Goal: Communication & Community: Answer question/provide support

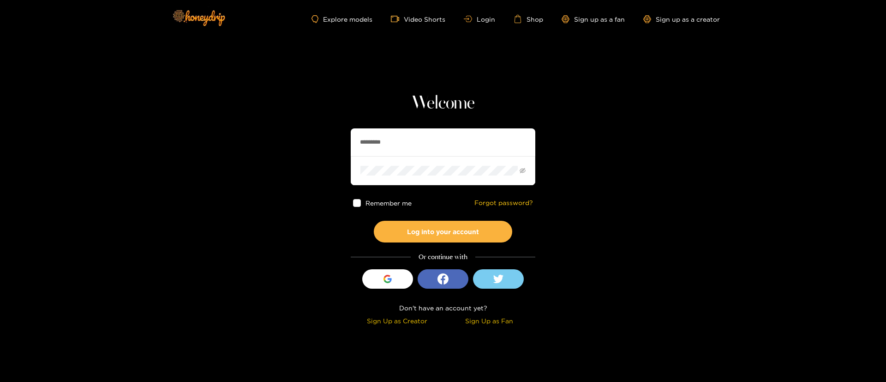
click at [396, 142] on input "*********" at bounding box center [443, 142] width 185 height 28
click at [397, 142] on input "*********" at bounding box center [443, 142] width 185 height 28
paste input "text"
type input "********"
click at [444, 234] on button "Log into your account" at bounding box center [443, 232] width 138 height 22
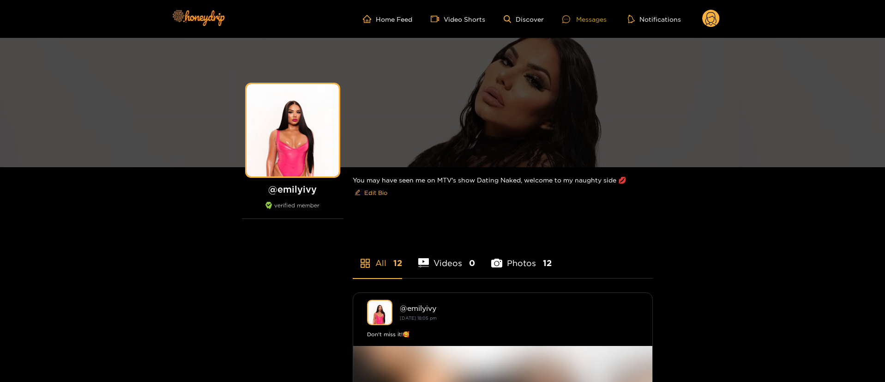
click at [588, 16] on div "Messages" at bounding box center [584, 19] width 44 height 11
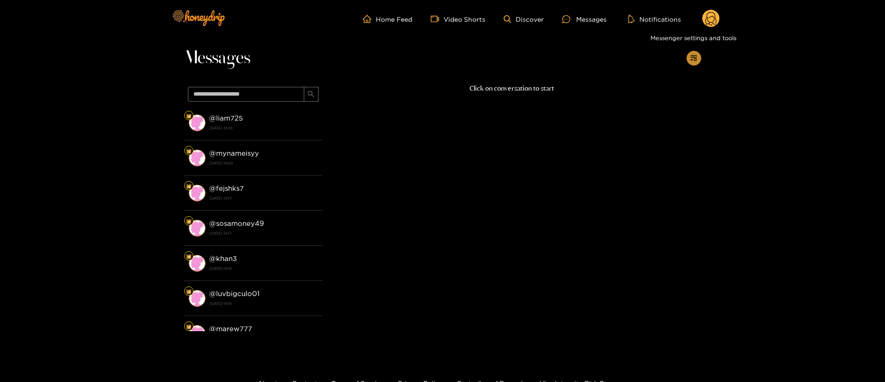
click at [693, 57] on icon "appstore-add" at bounding box center [693, 57] width 7 height 7
click at [557, 86] on p "Click on conversation to start" at bounding box center [512, 88] width 378 height 11
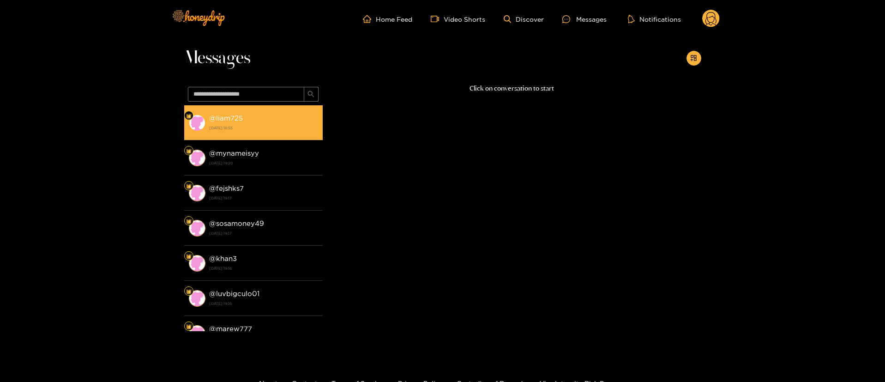
click at [278, 130] on strong "[DATE] 18:55" at bounding box center [263, 128] width 109 height 8
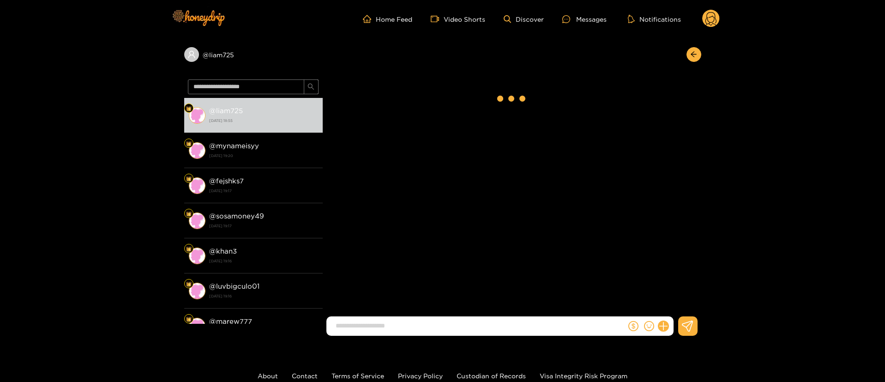
click at [702, 22] on icon at bounding box center [711, 19] width 18 height 18
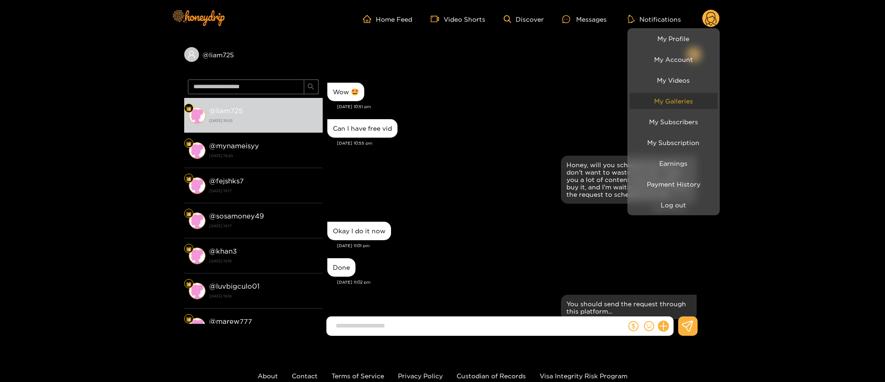
scroll to position [761, 0]
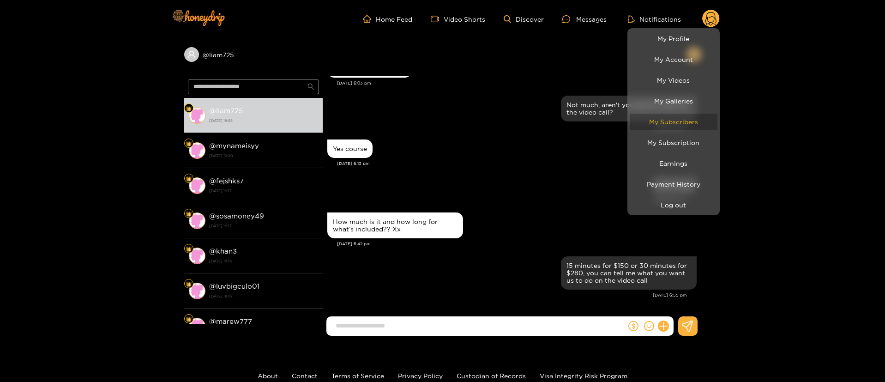
click at [682, 118] on link "My Subscribers" at bounding box center [674, 122] width 88 height 16
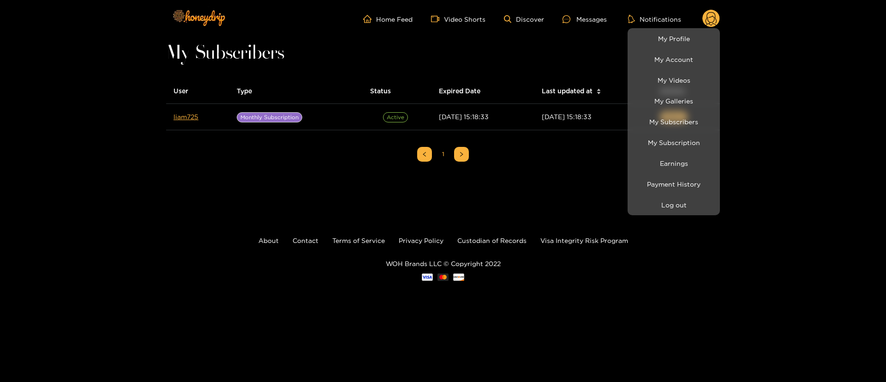
drag, startPoint x: 211, startPoint y: 184, endPoint x: 208, endPoint y: 172, distance: 13.0
click at [211, 184] on div at bounding box center [443, 191] width 886 height 382
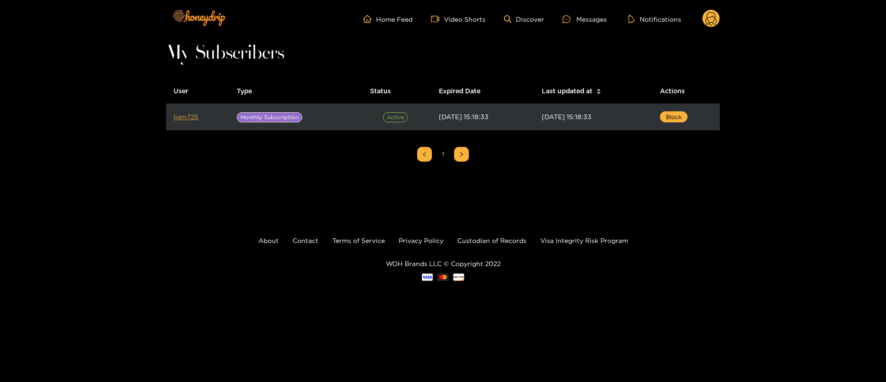
click at [192, 120] on link "liam725" at bounding box center [186, 116] width 25 height 7
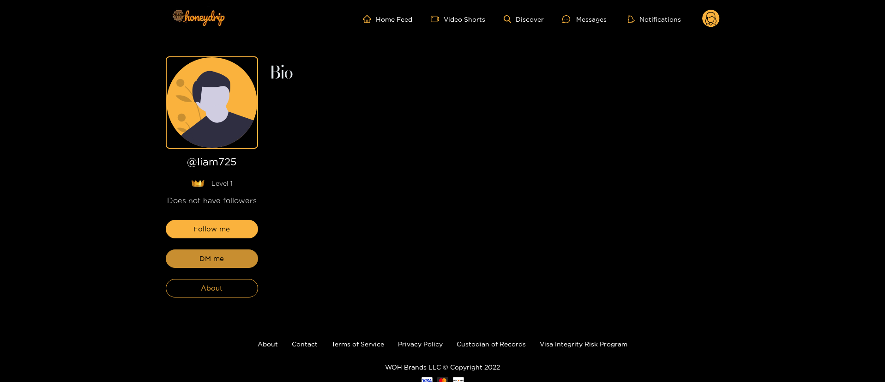
click at [241, 263] on button "DM me" at bounding box center [212, 258] width 92 height 18
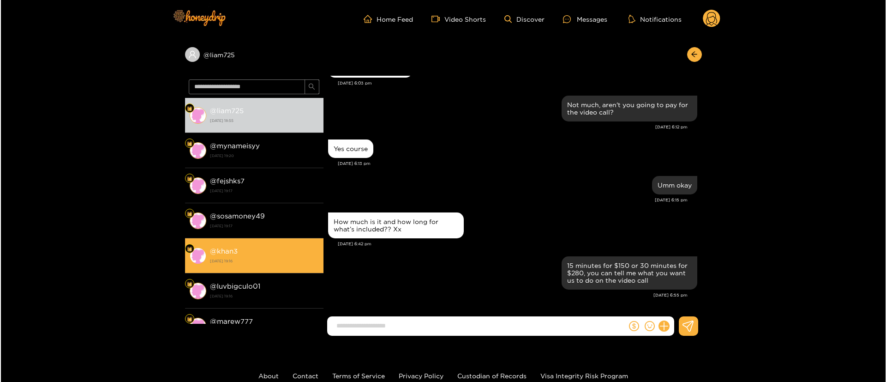
scroll to position [761, 0]
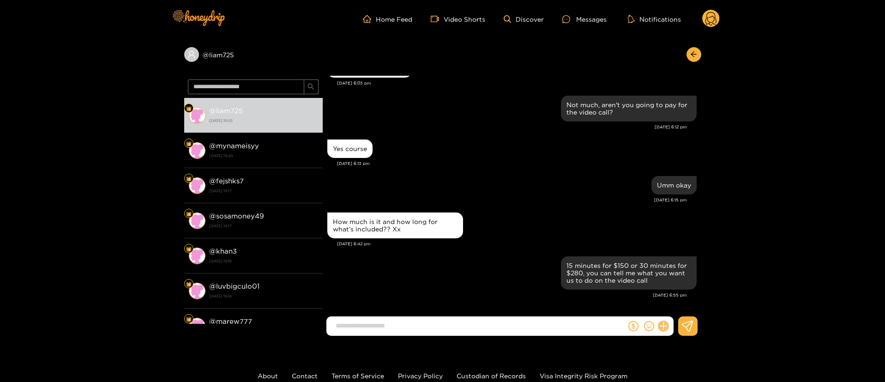
click at [659, 324] on button at bounding box center [663, 326] width 16 height 16
click at [673, 312] on button at bounding box center [680, 303] width 32 height 21
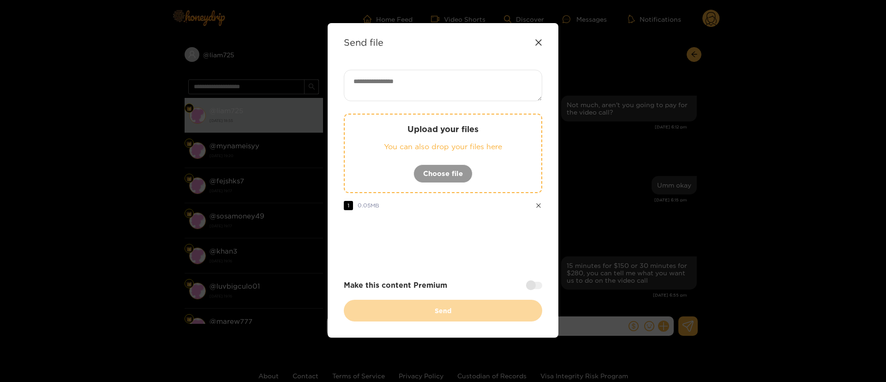
click at [502, 262] on div "Upload your files You can also drop your files here Choose file 1 0.05 MB Make …" at bounding box center [443, 196] width 198 height 252
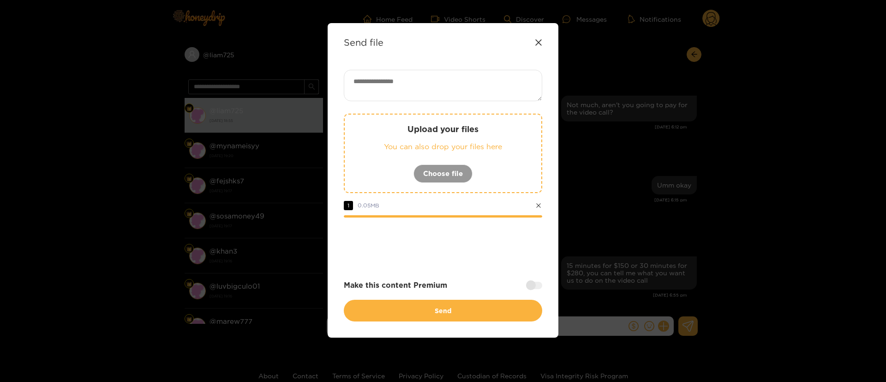
click at [531, 282] on div at bounding box center [534, 285] width 16 height 7
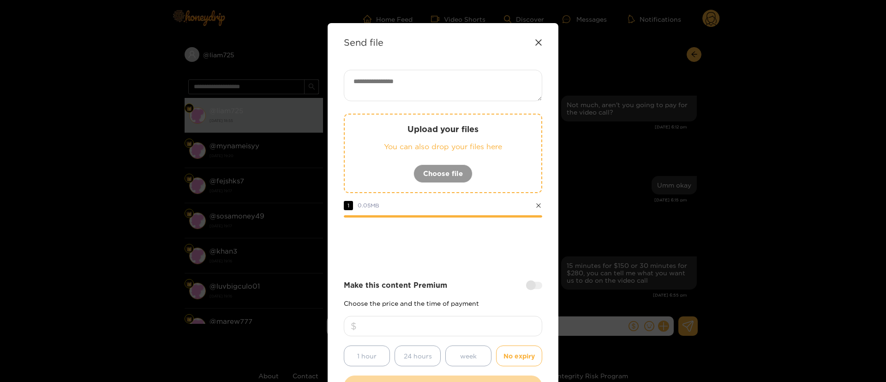
click at [487, 326] on input "number" at bounding box center [443, 326] width 198 height 20
type input "***"
click at [457, 93] on textarea at bounding box center [443, 85] width 198 height 31
paste textarea "**********"
type textarea "**********"
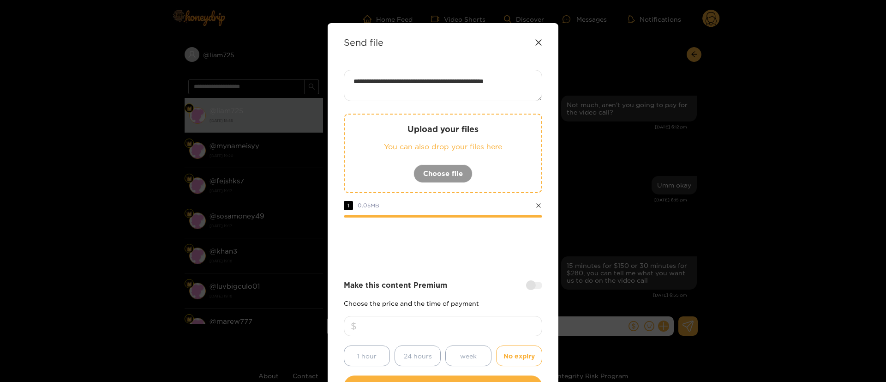
click at [438, 276] on div "**********" at bounding box center [443, 233] width 198 height 327
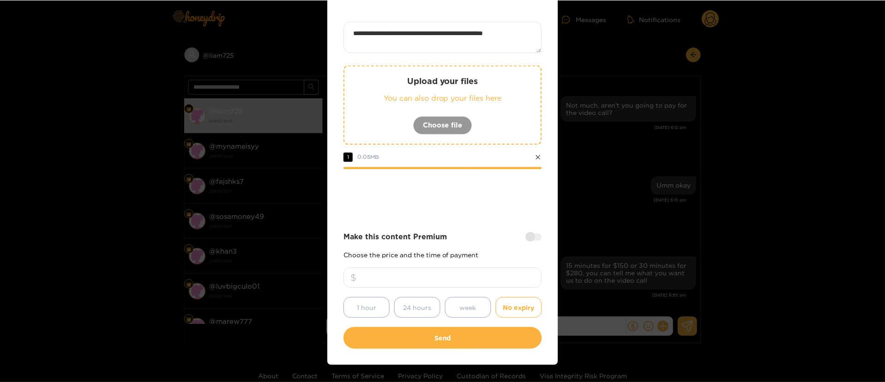
scroll to position [68, 0]
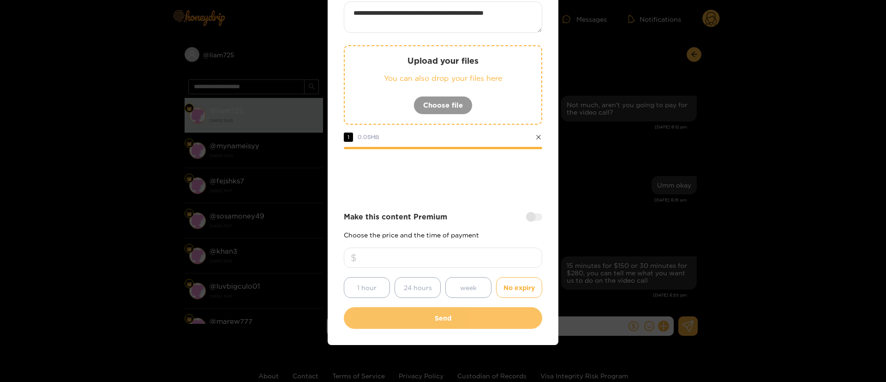
click at [454, 320] on button "Send" at bounding box center [443, 318] width 198 height 22
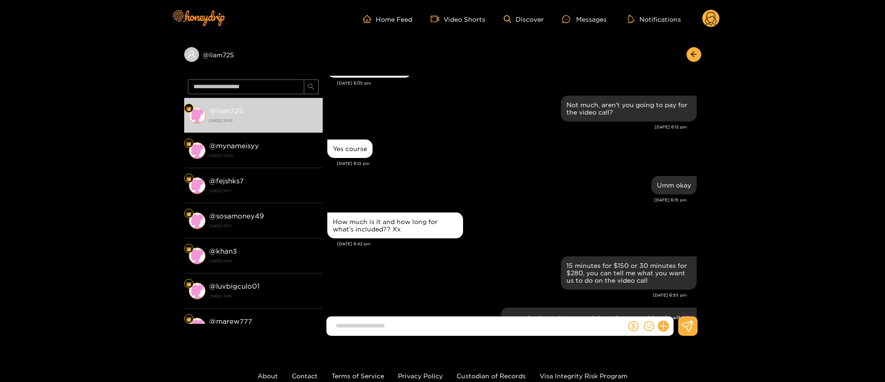
scroll to position [846, 0]
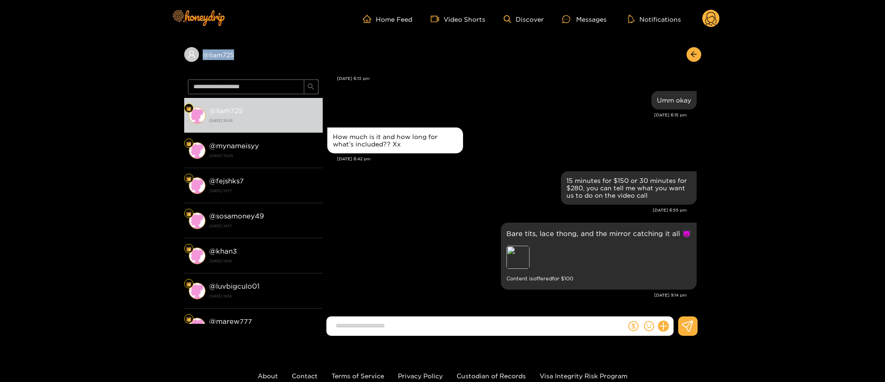
copy div "@ liam725"
drag, startPoint x: 264, startPoint y: 60, endPoint x: 307, endPoint y: 12, distance: 65.4
click at [179, 56] on div "@ liam725 @ liam725 [DATE] 18:55 @ mynameisyy [DATE] 19:20 @ fejshks7 [DATE] 19…" at bounding box center [442, 190] width 885 height 305
click at [693, 61] on button "button" at bounding box center [693, 54] width 15 height 15
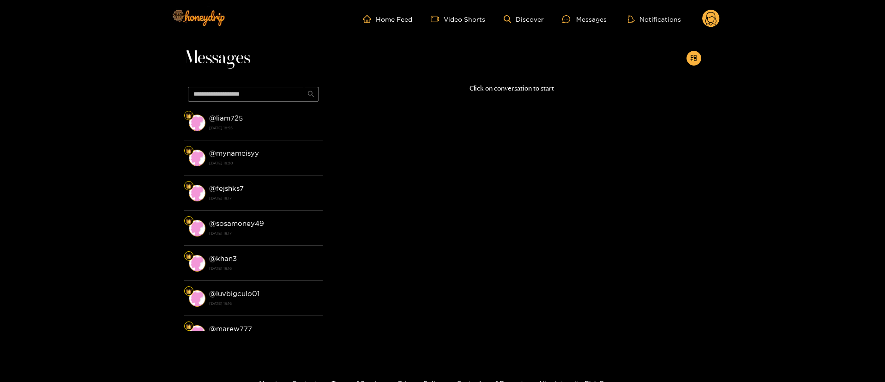
click at [714, 20] on circle at bounding box center [711, 19] width 18 height 18
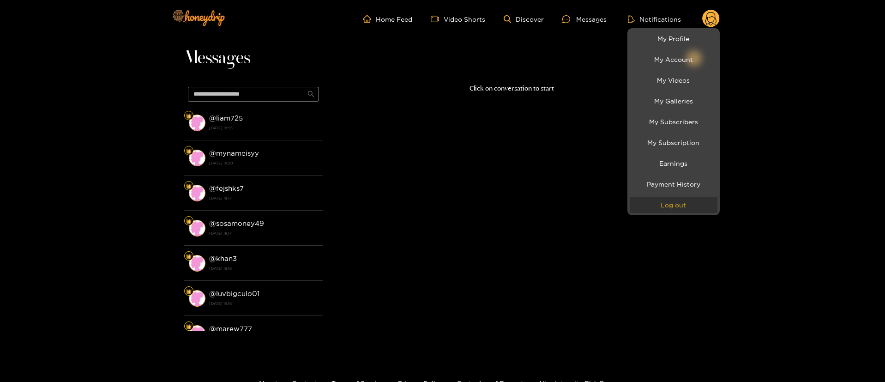
click at [683, 210] on button "Log out" at bounding box center [674, 205] width 88 height 16
